Goal: Navigation & Orientation: Find specific page/section

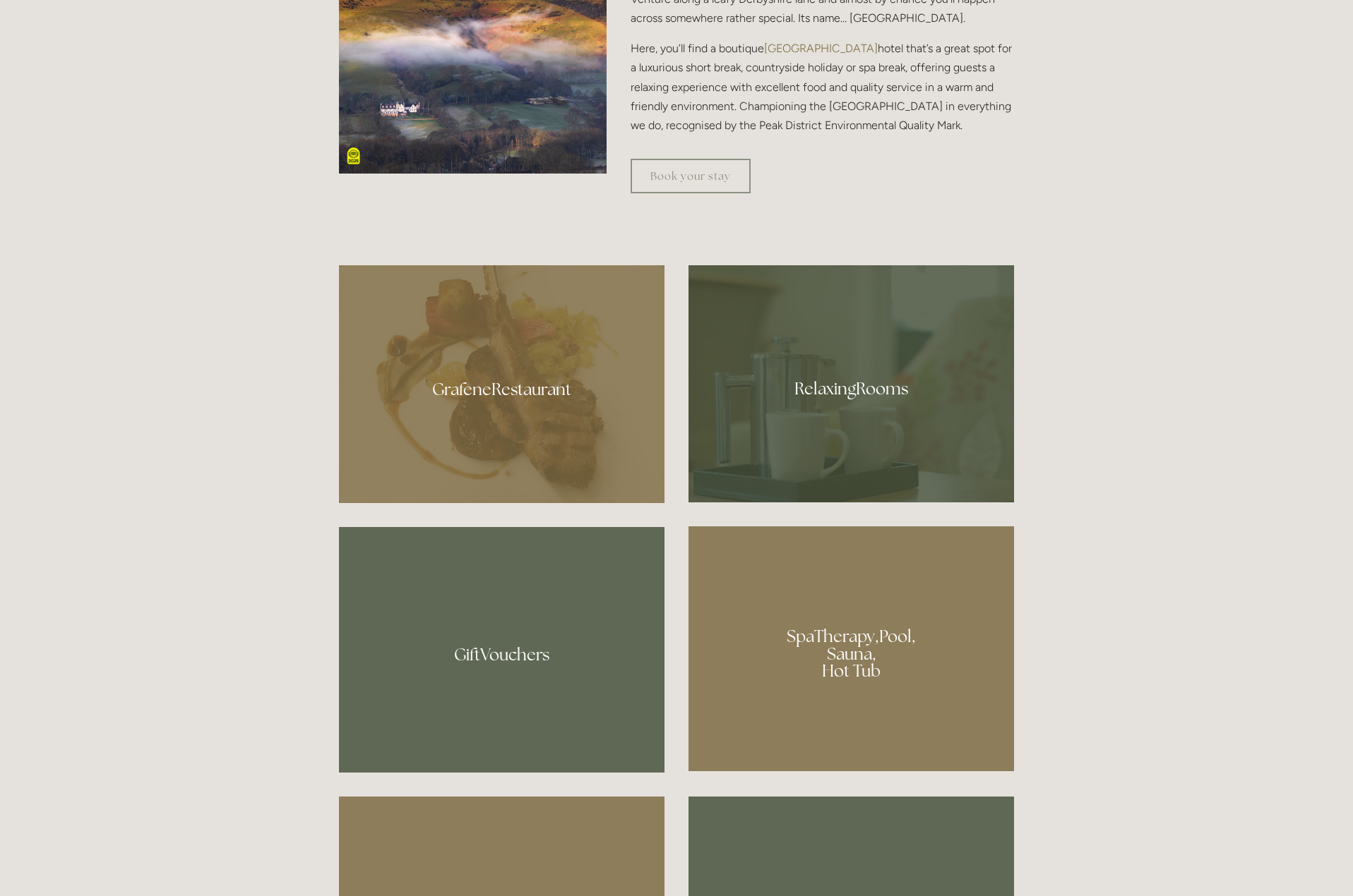
scroll to position [988, 0]
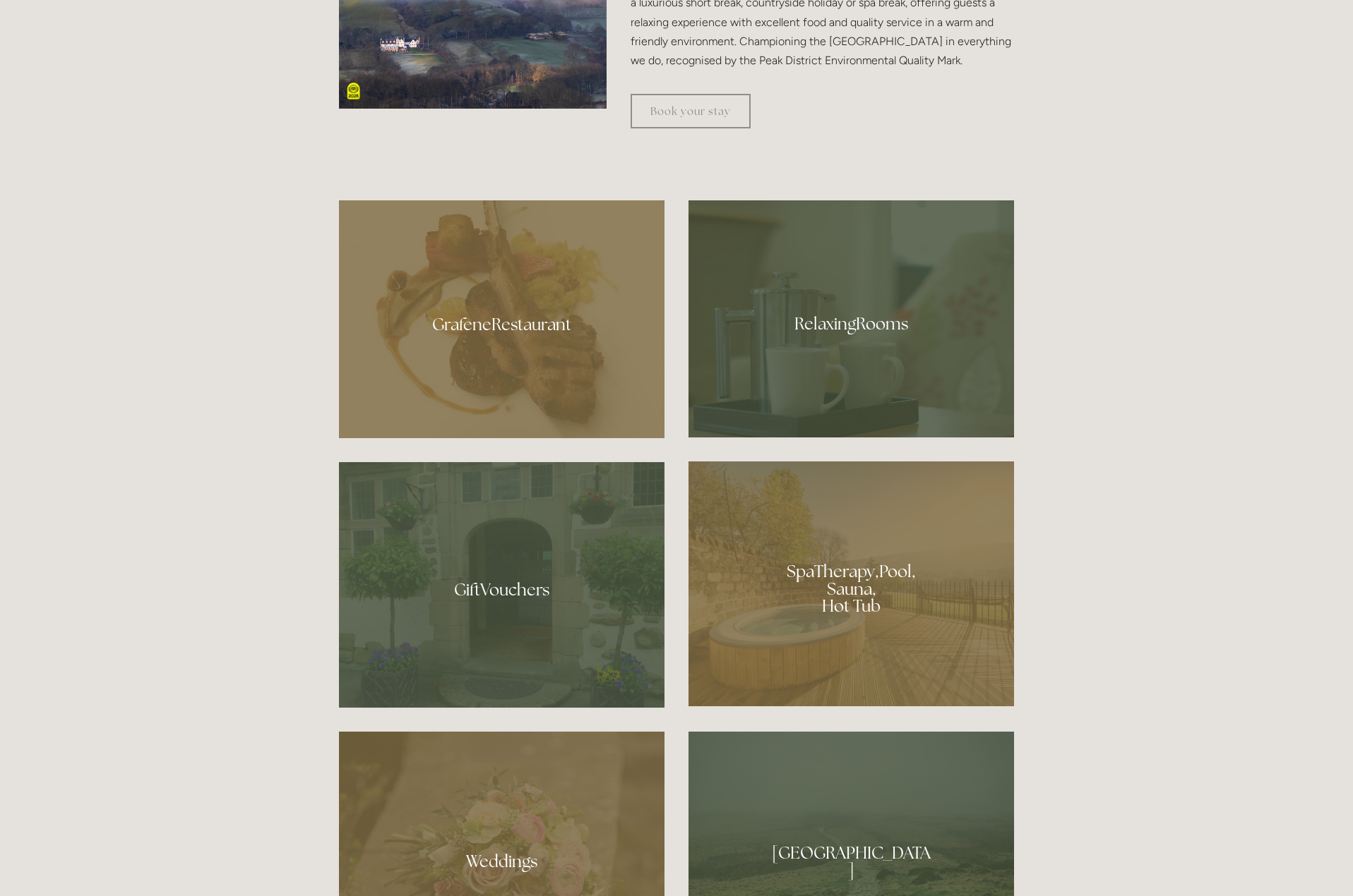
click at [492, 333] on div at bounding box center [501, 319] width 325 height 238
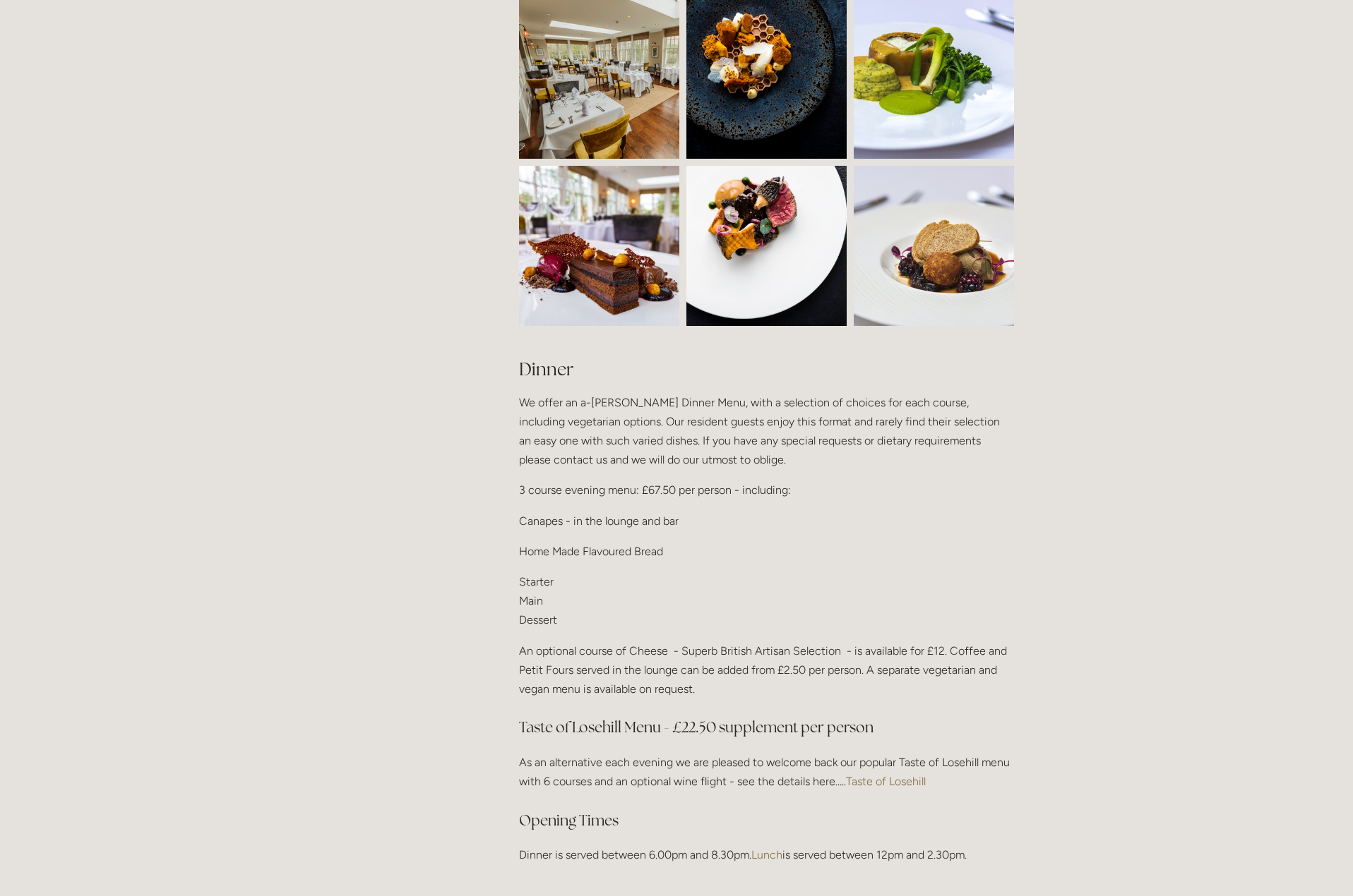
scroll to position [1412, 0]
click at [874, 774] on link "Taste of Losehill" at bounding box center [885, 781] width 80 height 14
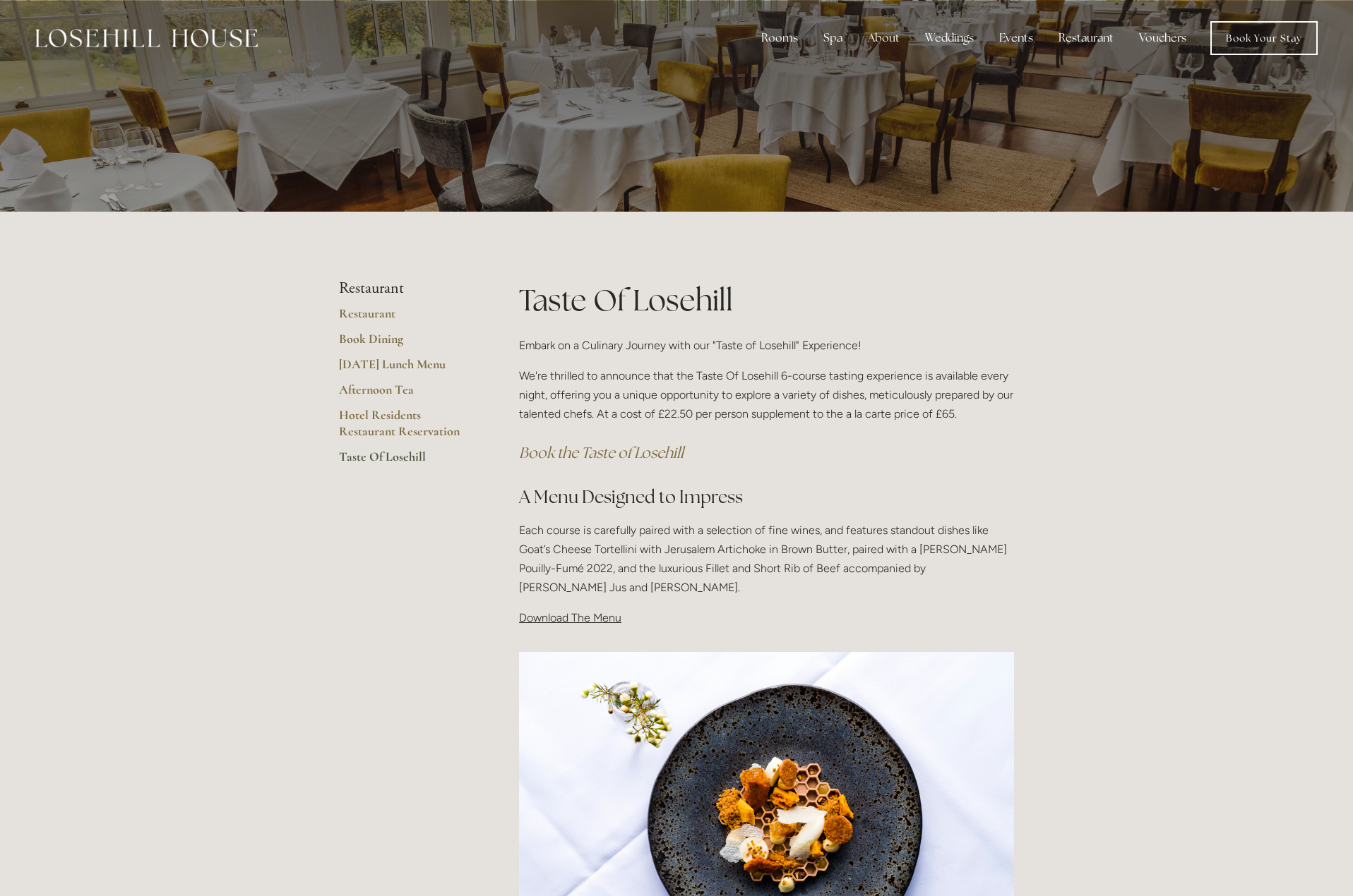
click at [552, 616] on span "Download The Menu" at bounding box center [569, 618] width 102 height 14
click at [594, 625] on span "Download The Menu" at bounding box center [569, 618] width 102 height 14
click at [537, 613] on span "Download The Menu" at bounding box center [569, 618] width 102 height 14
click at [586, 620] on span "Download The Menu" at bounding box center [569, 618] width 102 height 14
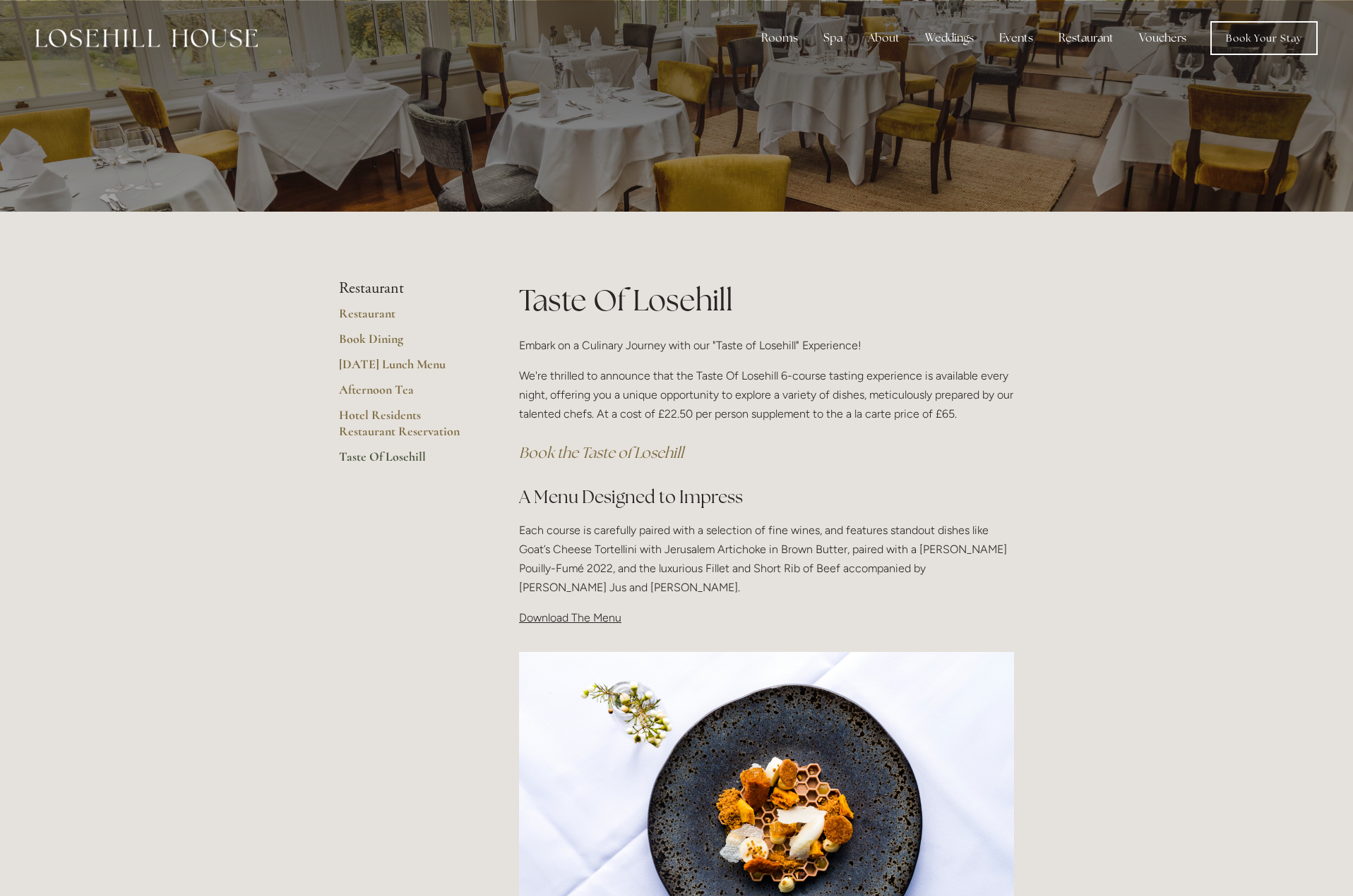
click at [610, 619] on span "Download The Menu" at bounding box center [569, 618] width 102 height 14
drag, startPoint x: 612, startPoint y: 614, endPoint x: 562, endPoint y: 623, distance: 50.8
click at [562, 623] on span "Download The Menu" at bounding box center [569, 618] width 102 height 14
click at [537, 619] on span "Download The Menu" at bounding box center [569, 618] width 102 height 14
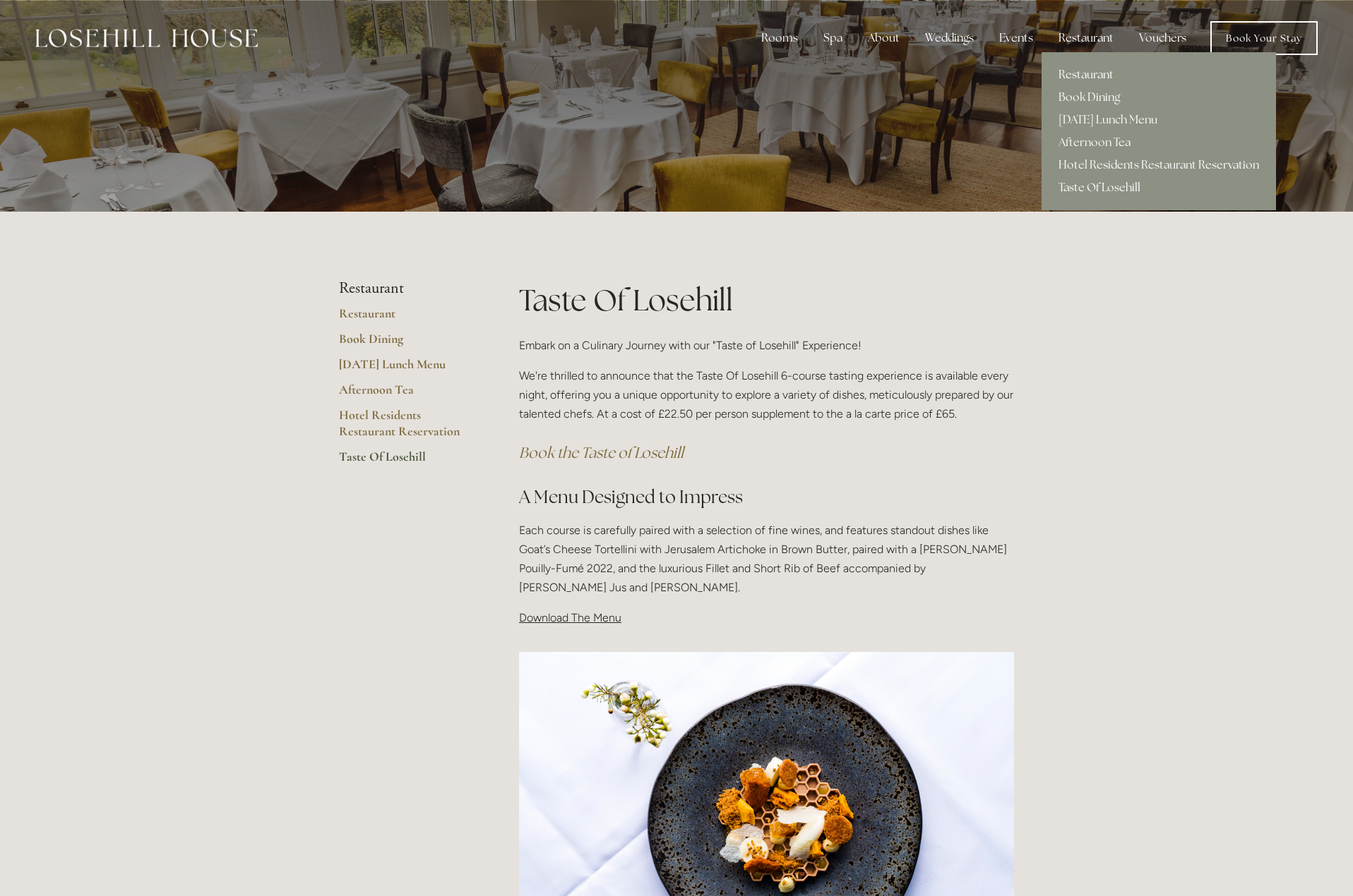
click at [1071, 42] on div "Restaurant" at bounding box center [1086, 38] width 77 height 28
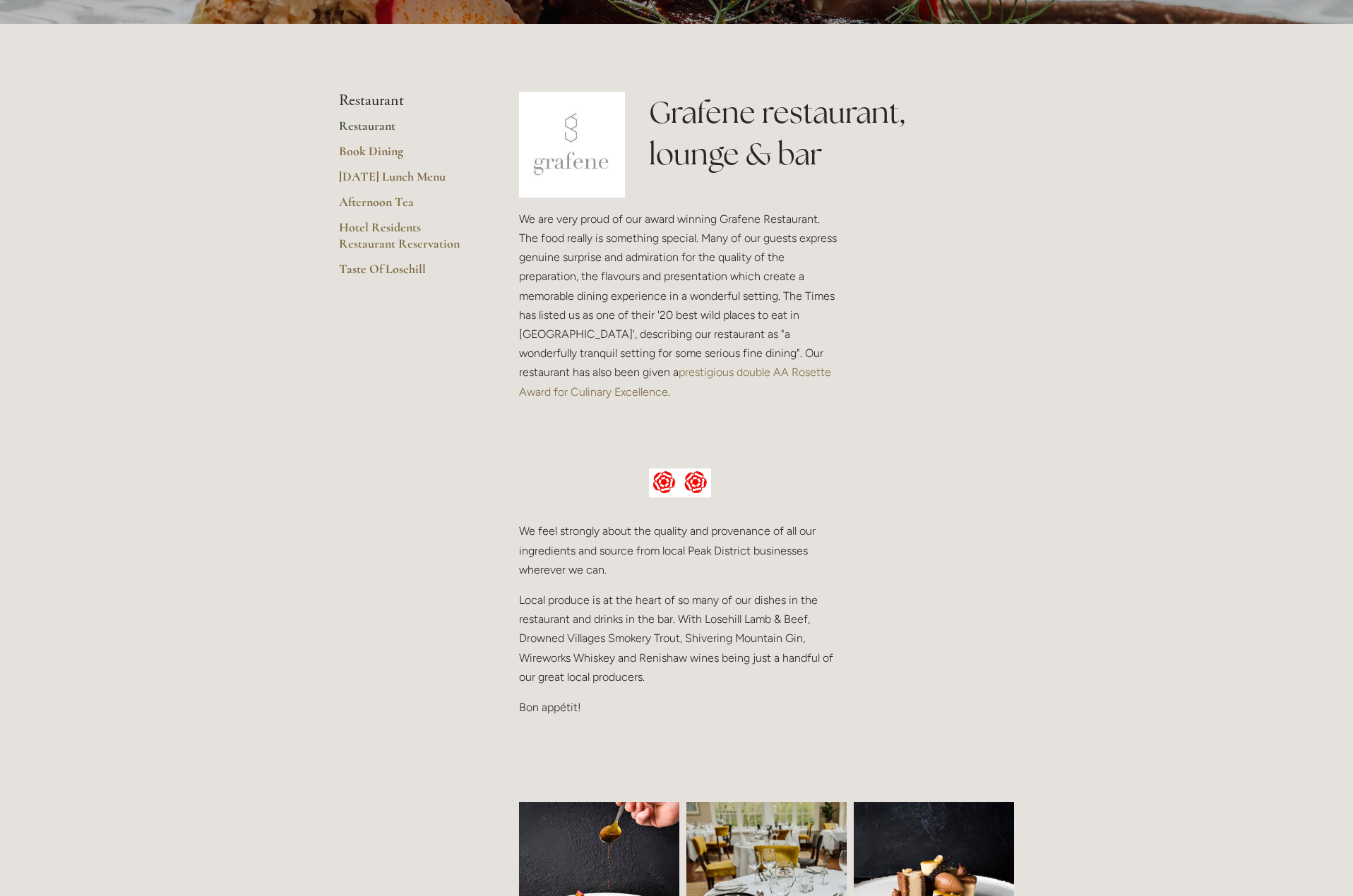
scroll to position [282, 0]
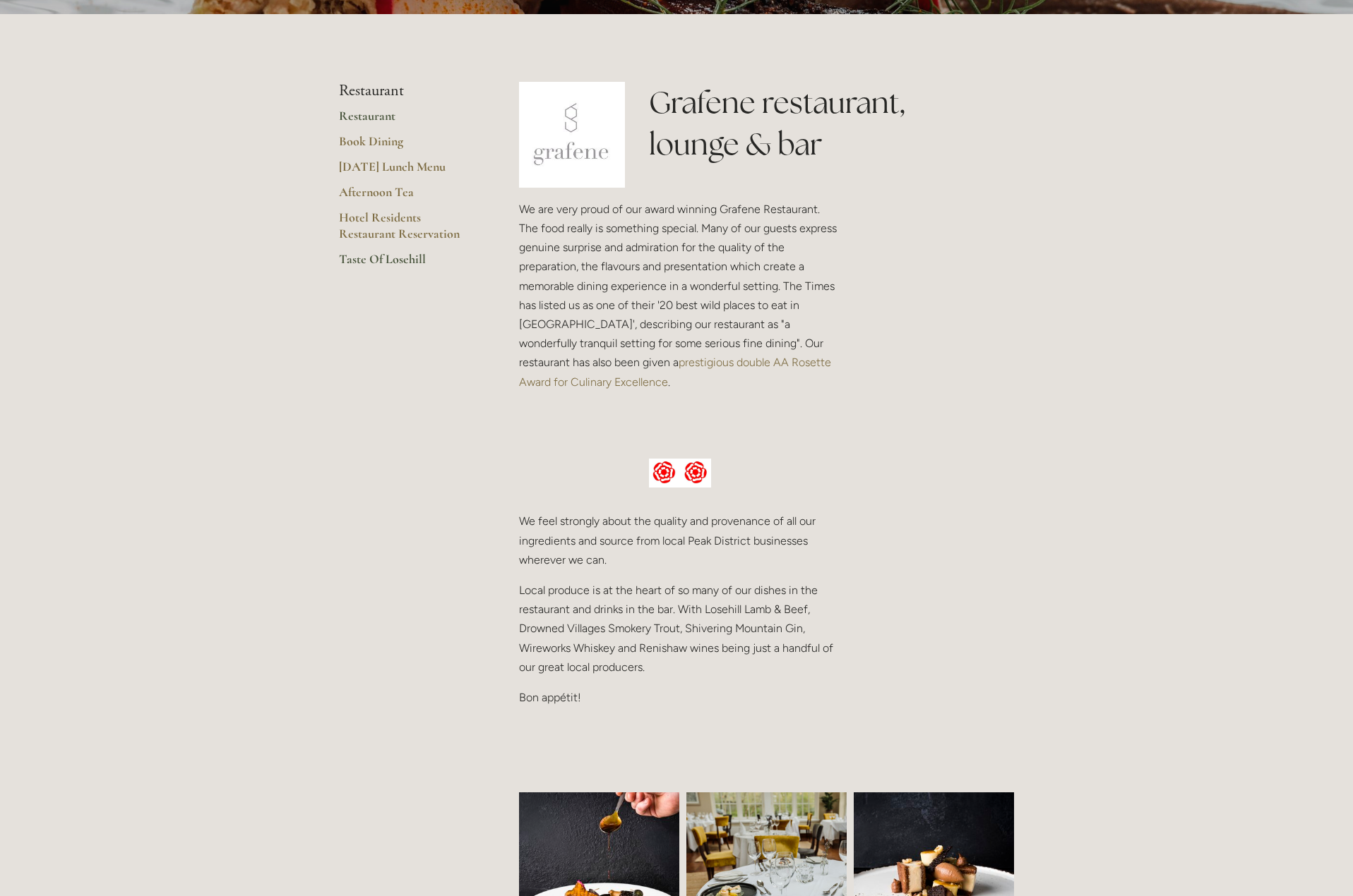
click at [381, 259] on link "Taste Of Losehill" at bounding box center [406, 264] width 135 height 26
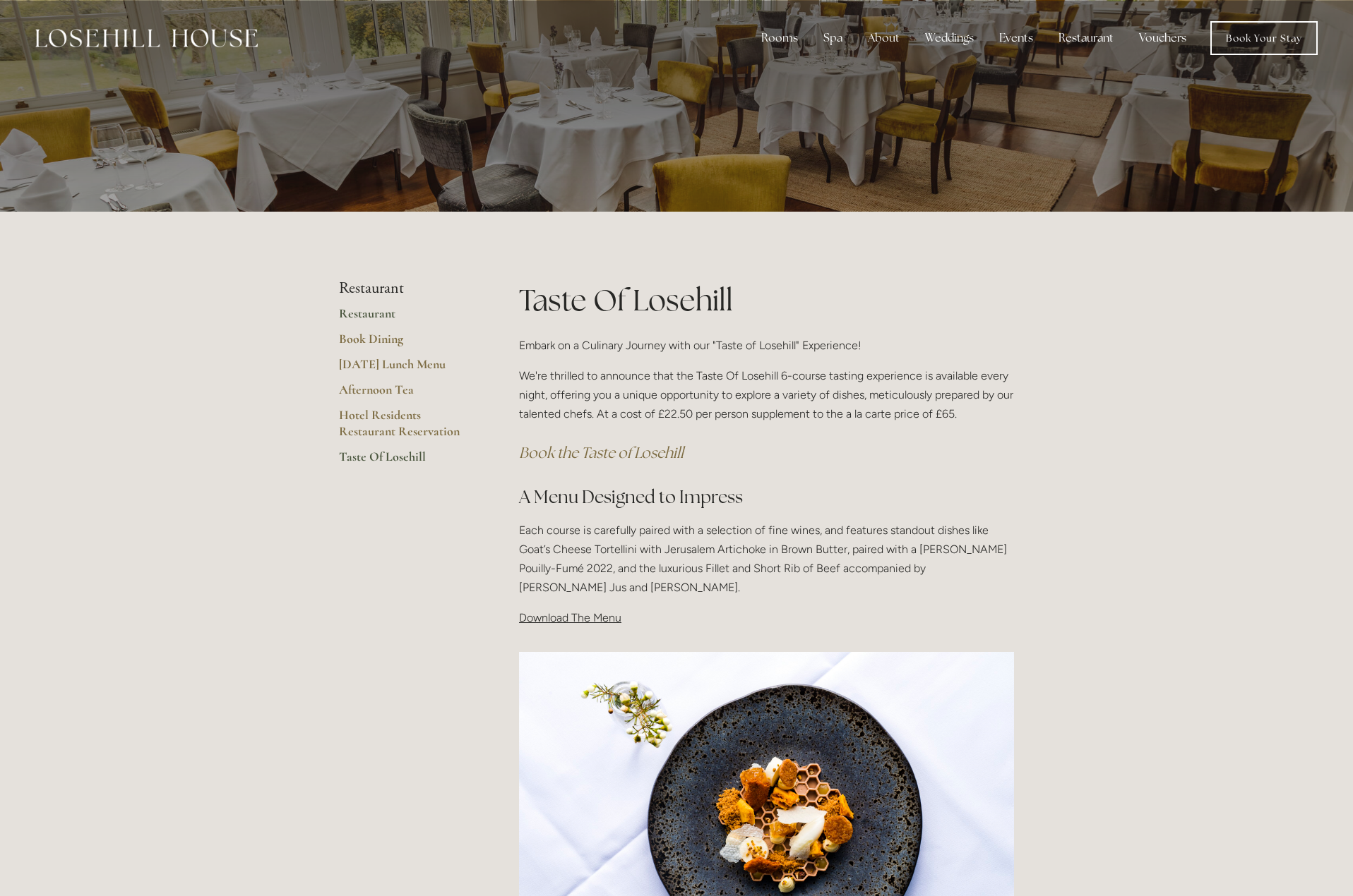
click at [374, 313] on link "Restaurant" at bounding box center [406, 318] width 135 height 26
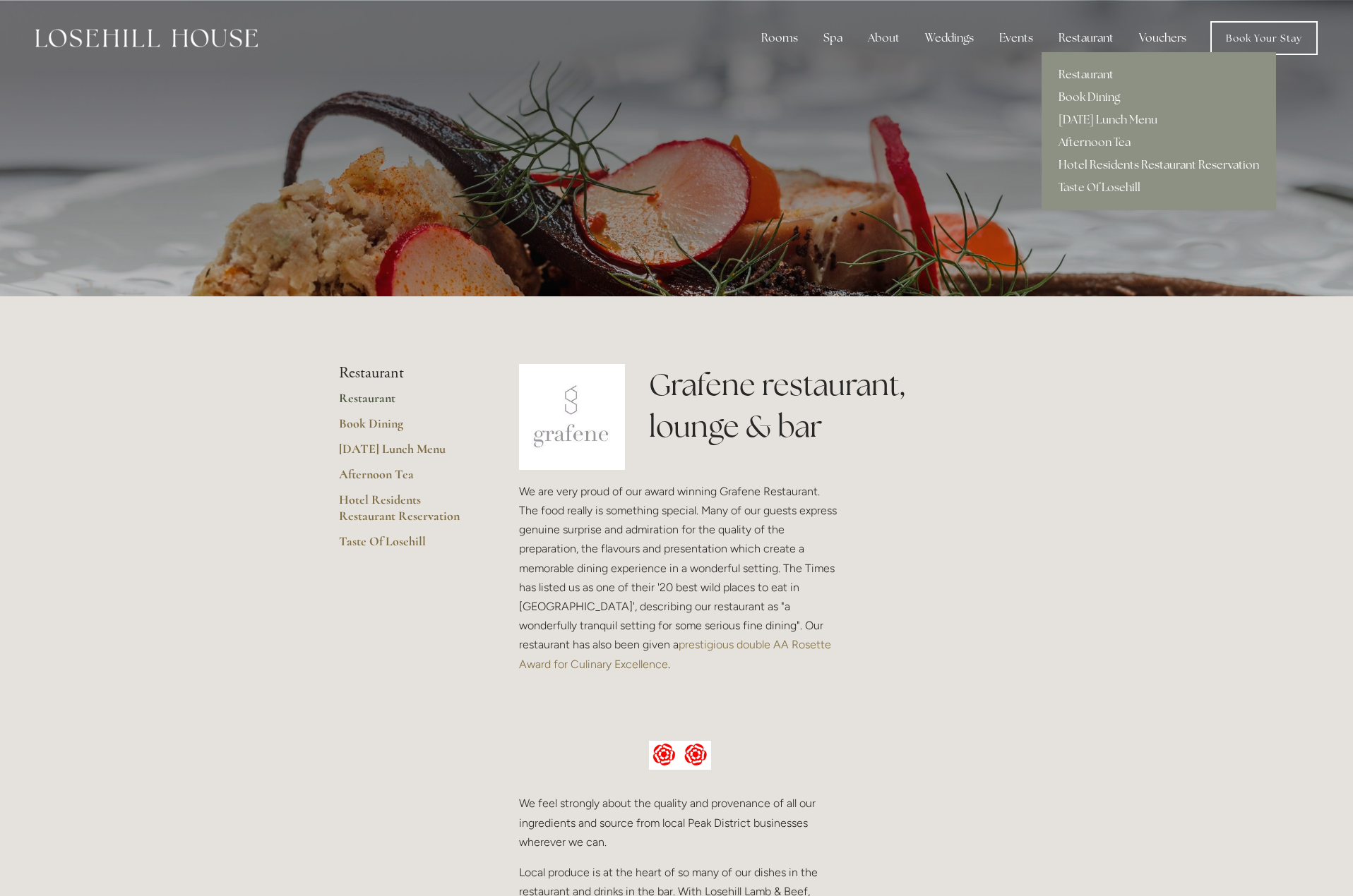
click at [1099, 168] on link "Hotel Residents Restaurant Reservation" at bounding box center [1158, 165] width 234 height 22
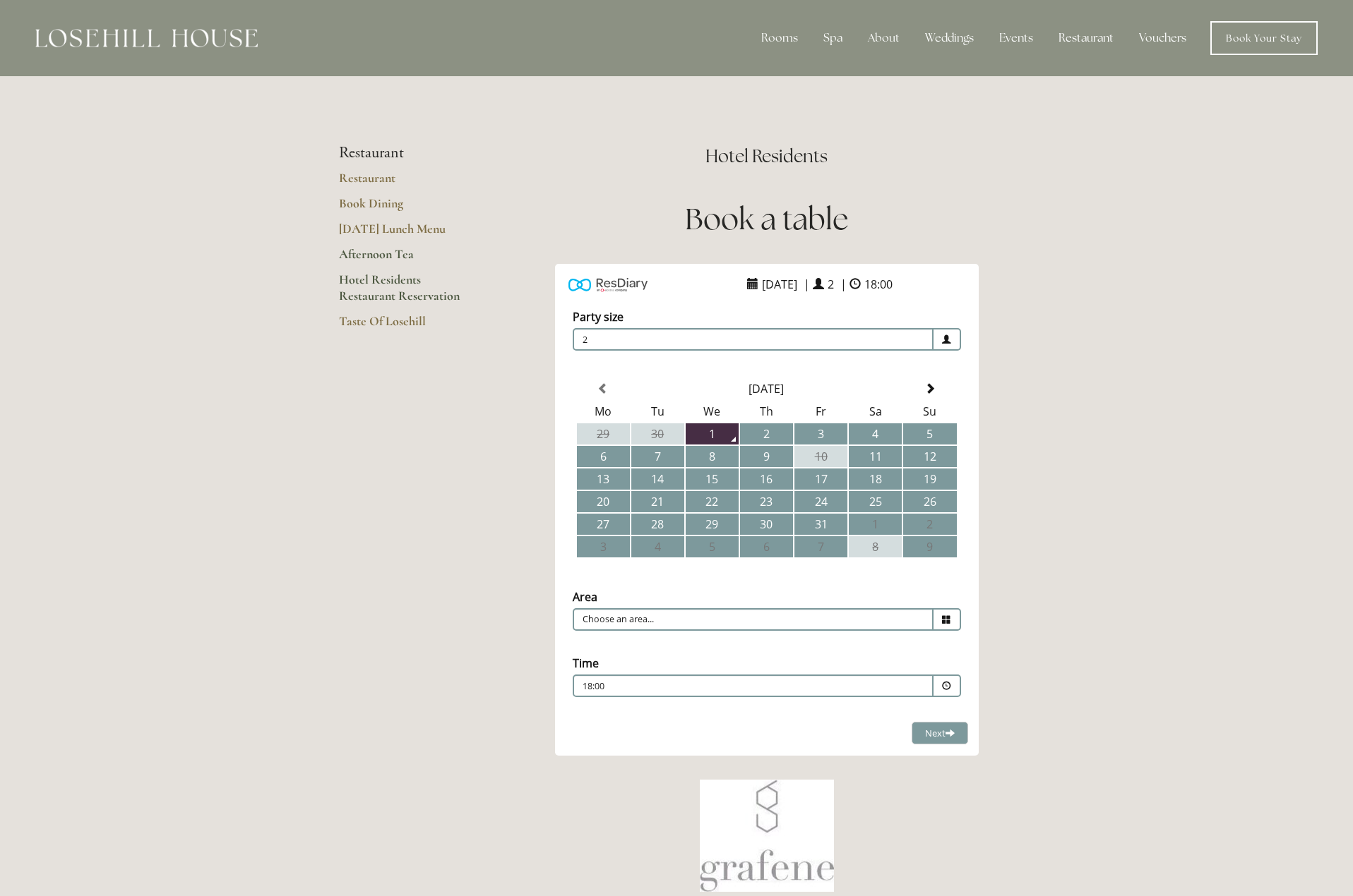
click at [381, 254] on link "Afternoon Tea" at bounding box center [406, 259] width 135 height 26
